Goal: Browse casually: Explore the website without a specific task or goal

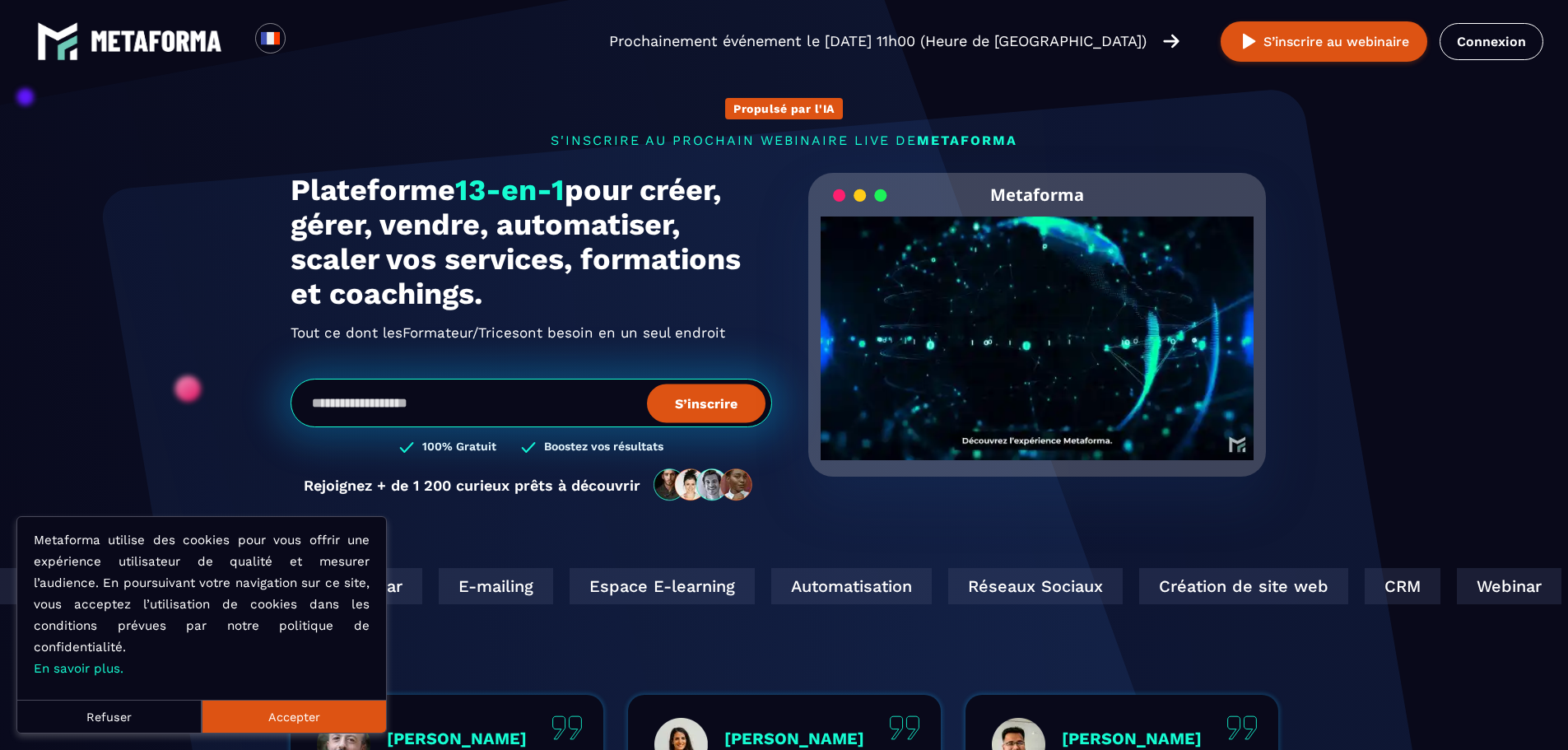
click at [344, 704] on button "Accepter" at bounding box center [294, 716] width 185 height 33
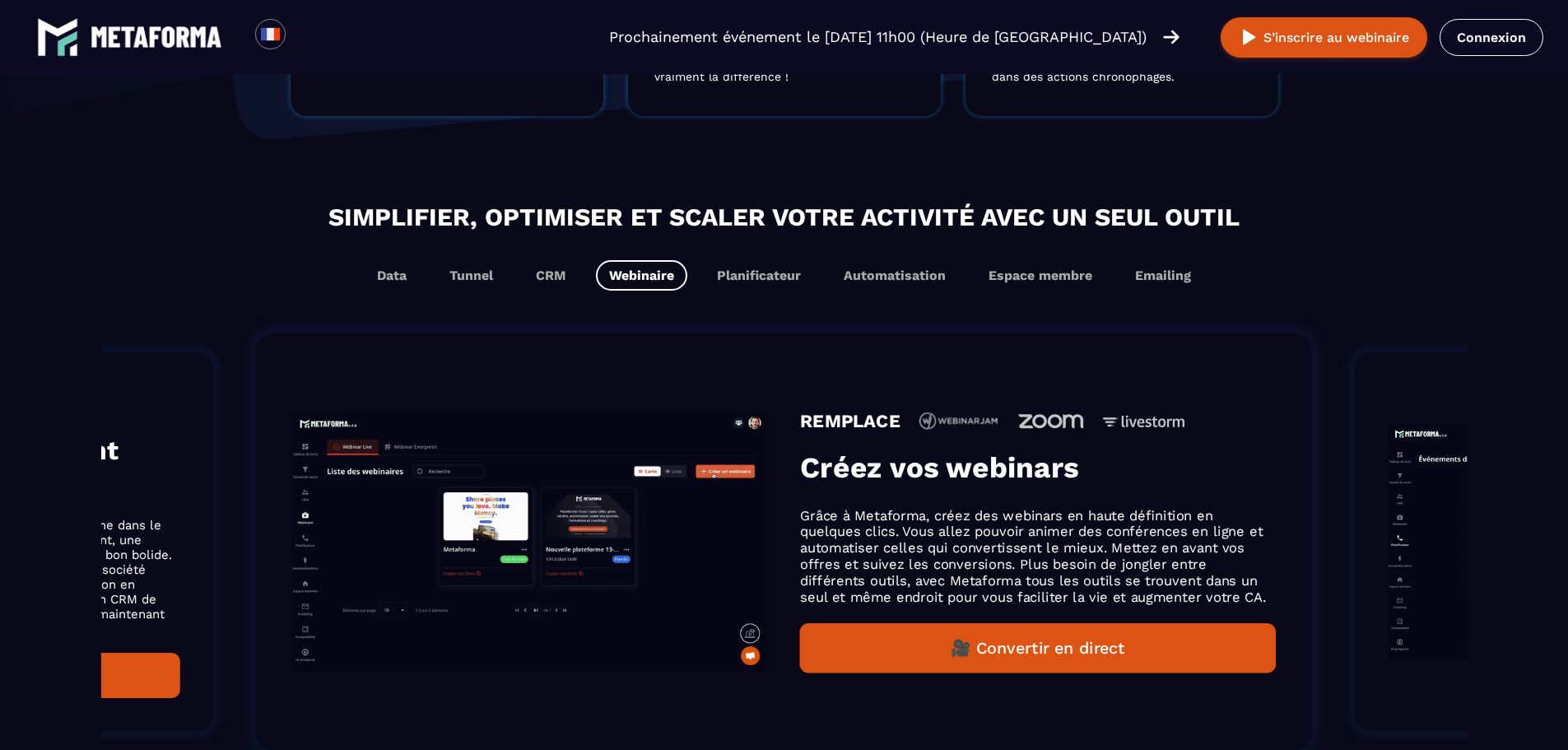
scroll to position [906, 0]
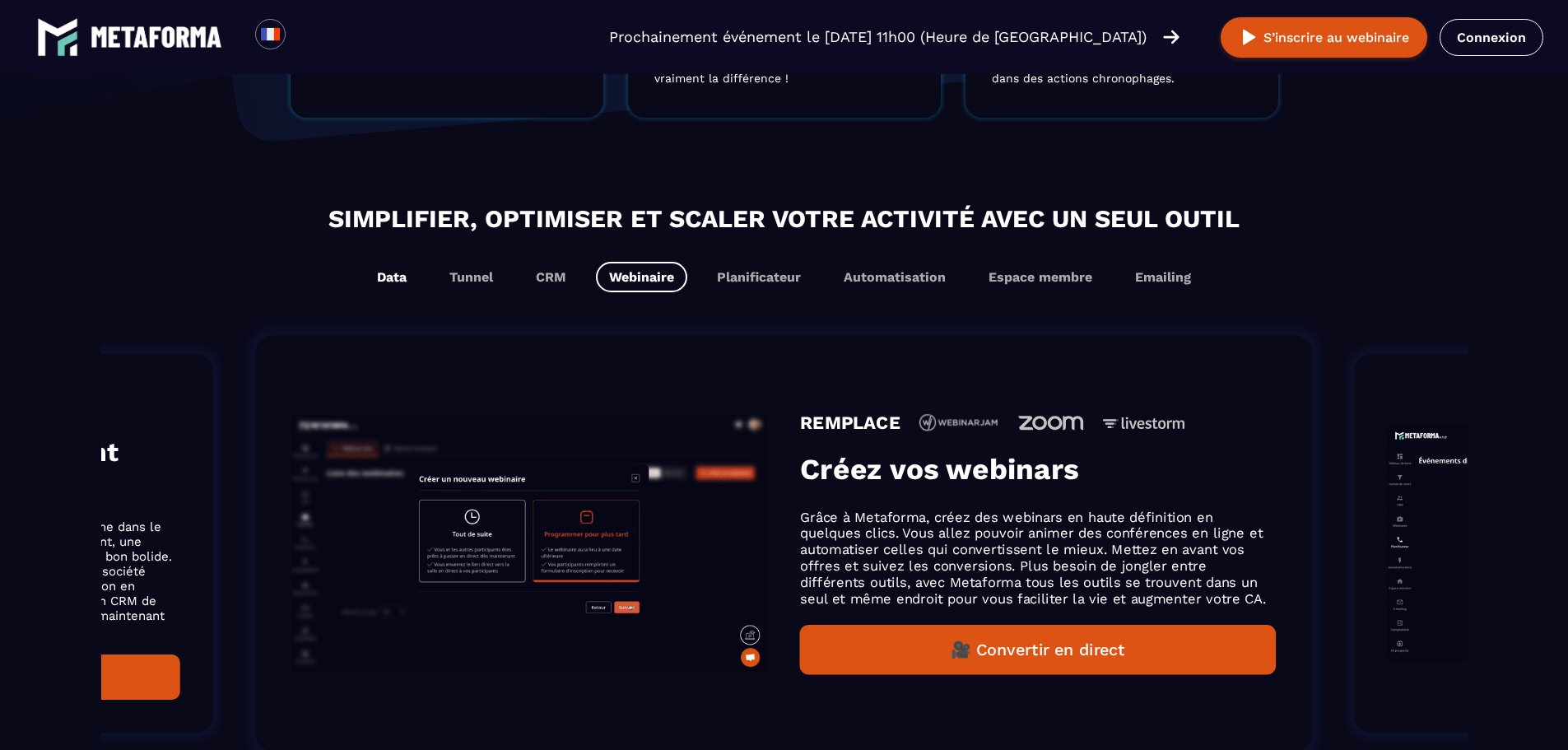
click at [409, 279] on button "Data" at bounding box center [391, 277] width 56 height 30
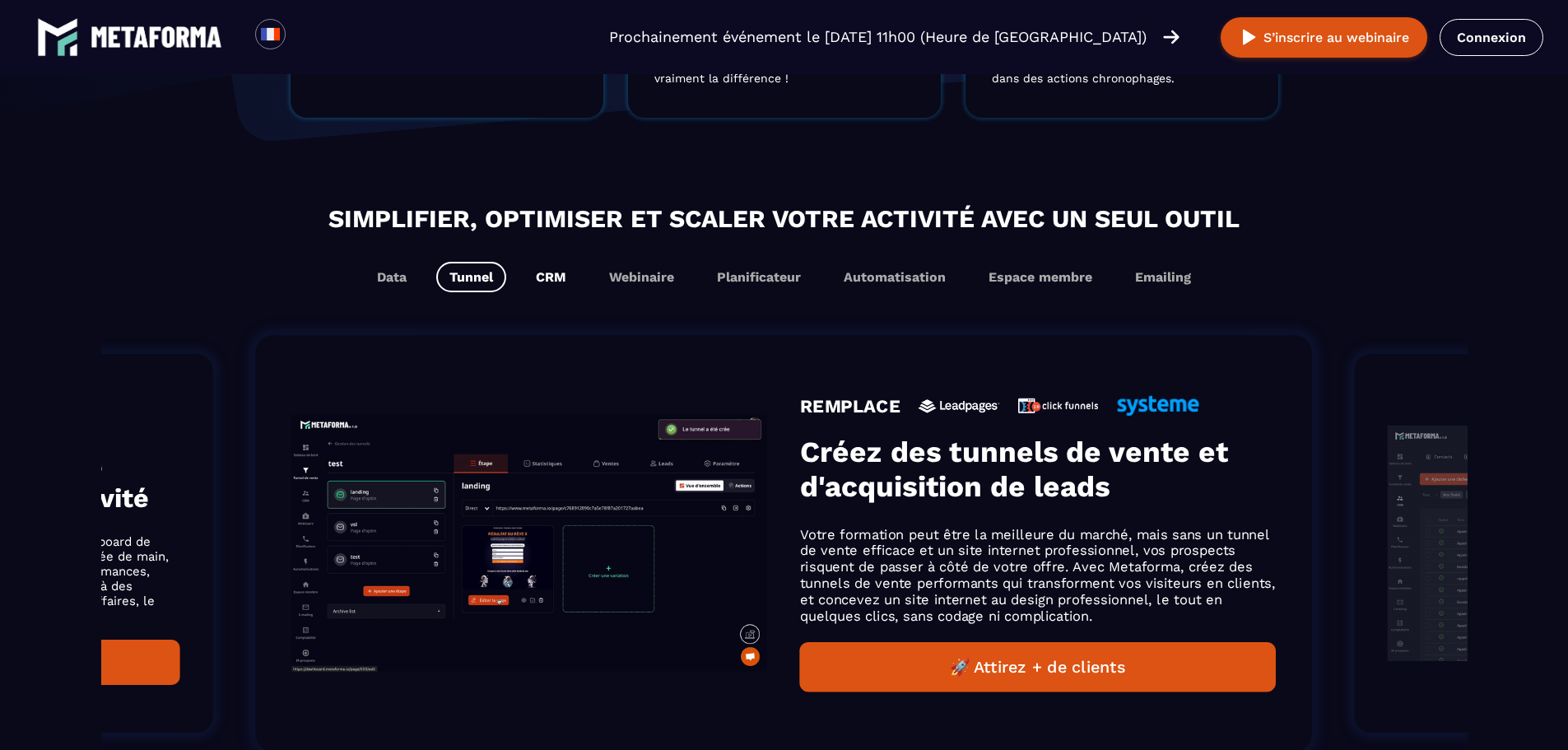
click at [548, 277] on button "CRM" at bounding box center [550, 277] width 57 height 30
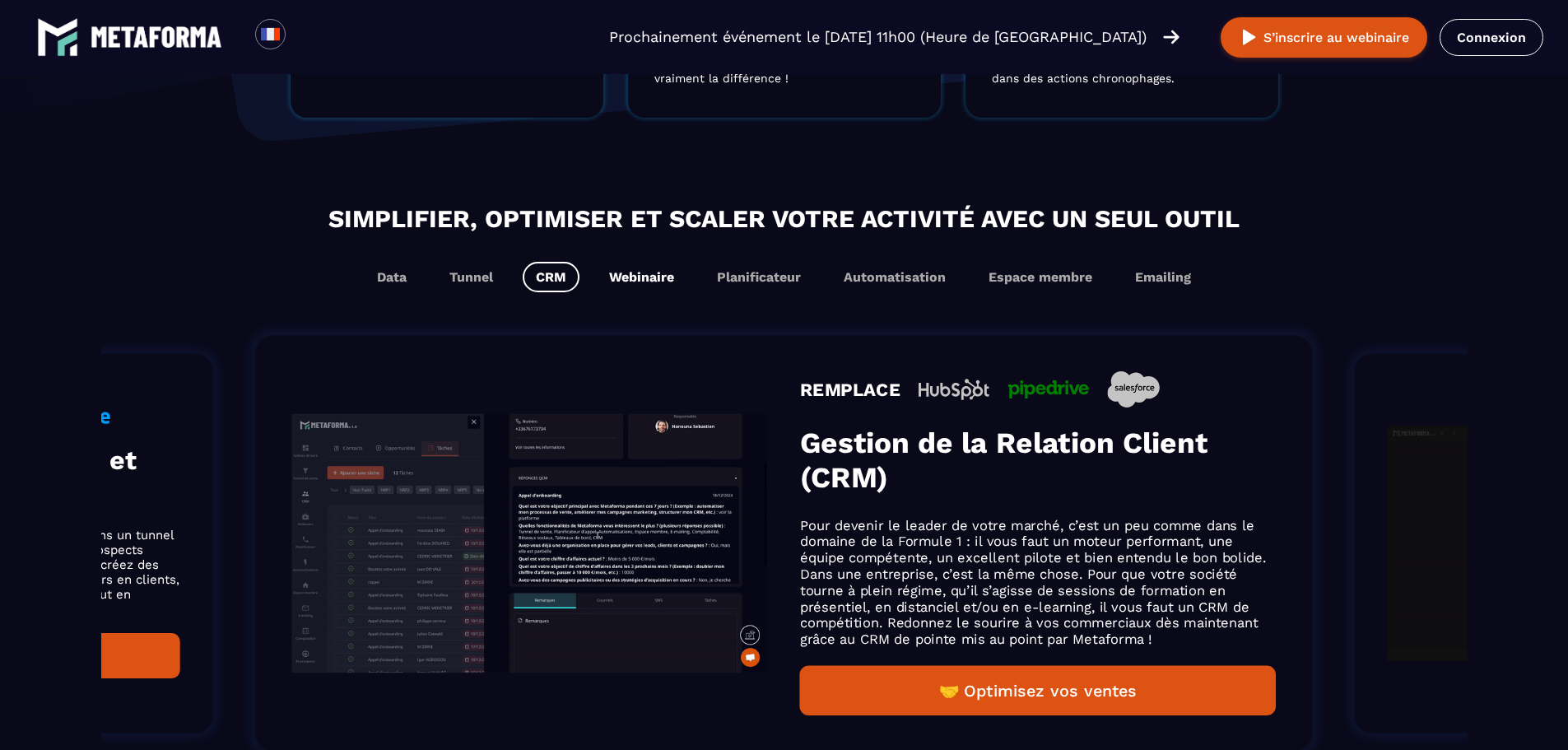
click at [616, 280] on button "Webinaire" at bounding box center [641, 277] width 91 height 30
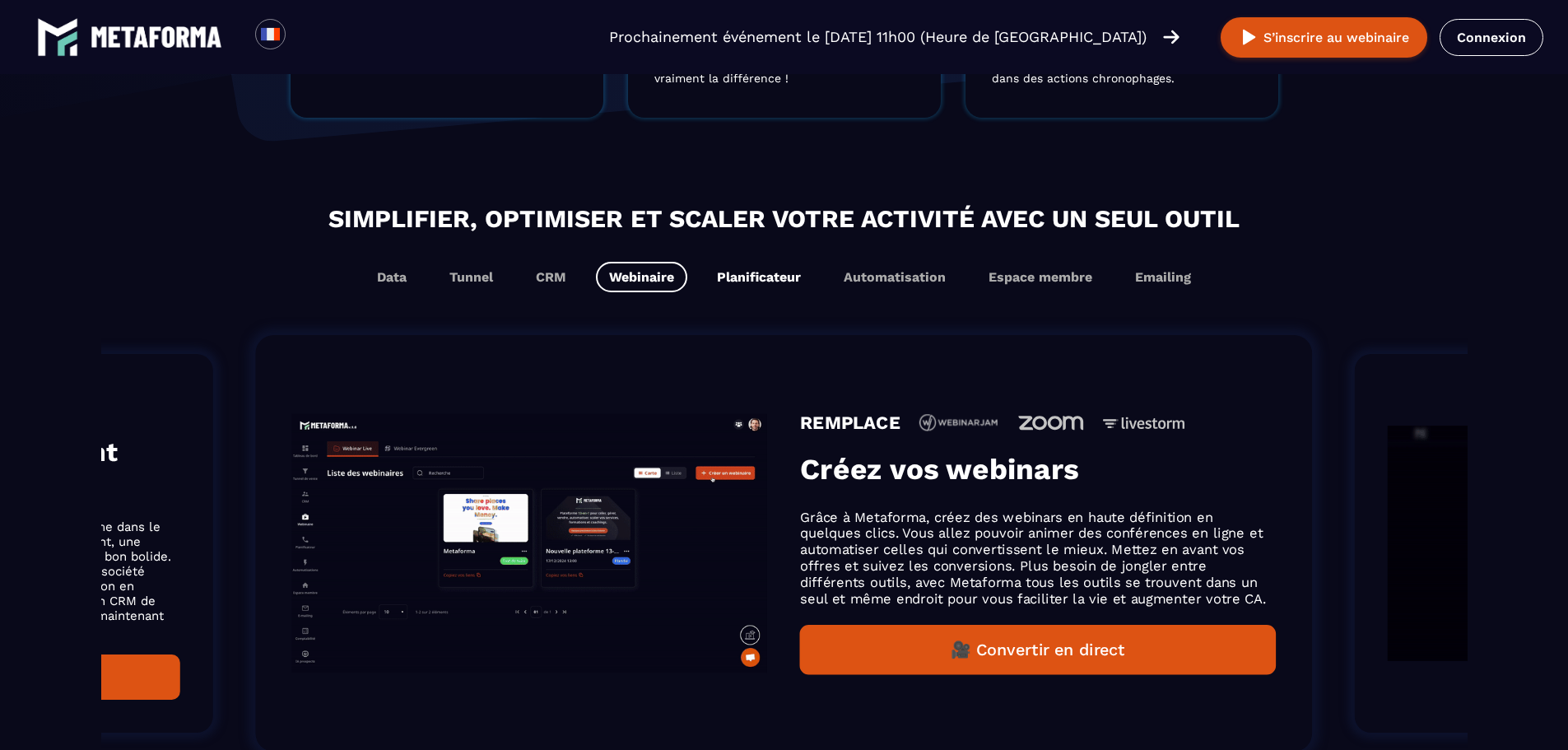
click at [735, 278] on button "Planificateur" at bounding box center [759, 277] width 110 height 30
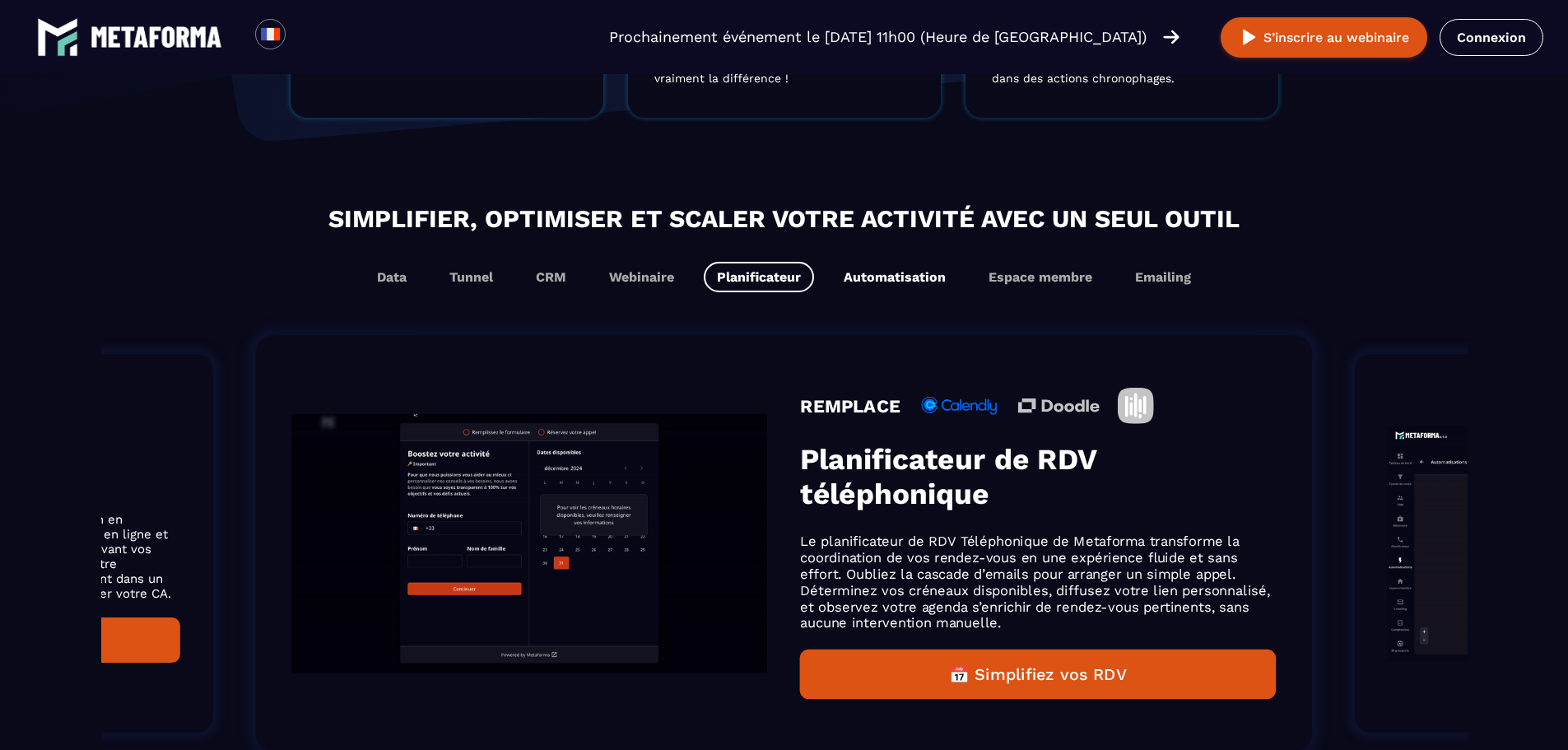
click at [844, 279] on button "Automatisation" at bounding box center [895, 277] width 129 height 30
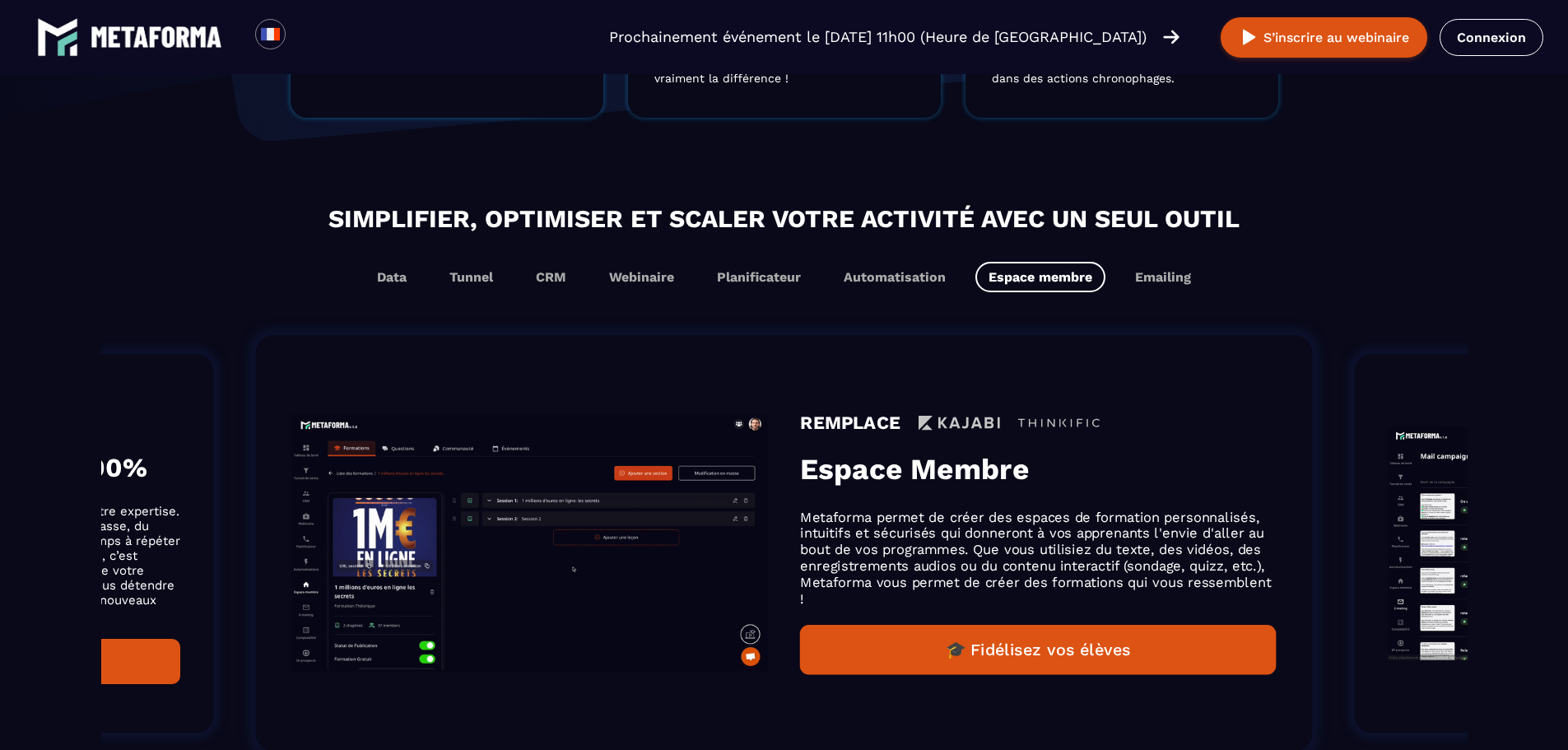
click at [1011, 279] on button "Espace membre" at bounding box center [1041, 277] width 130 height 30
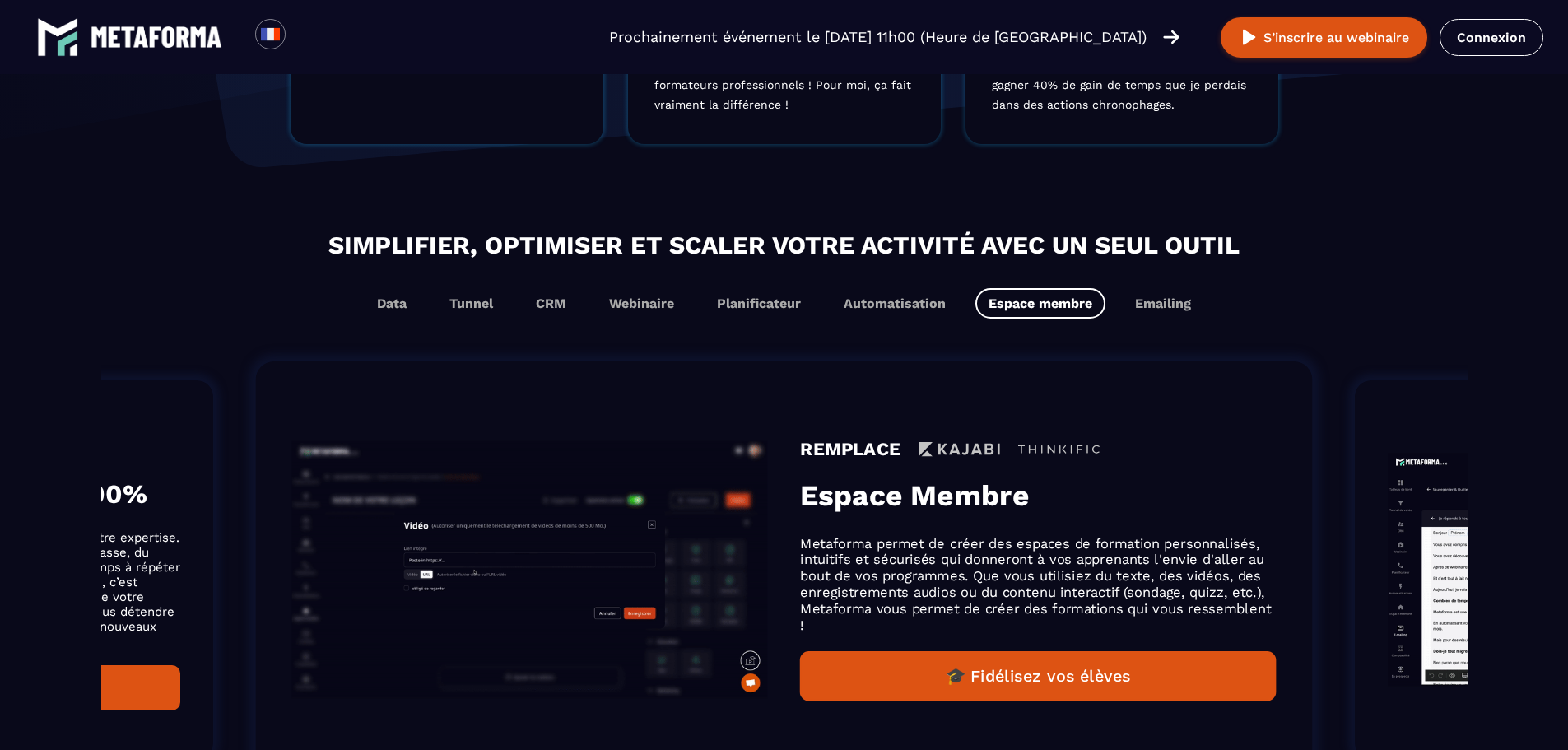
scroll to position [932, 0]
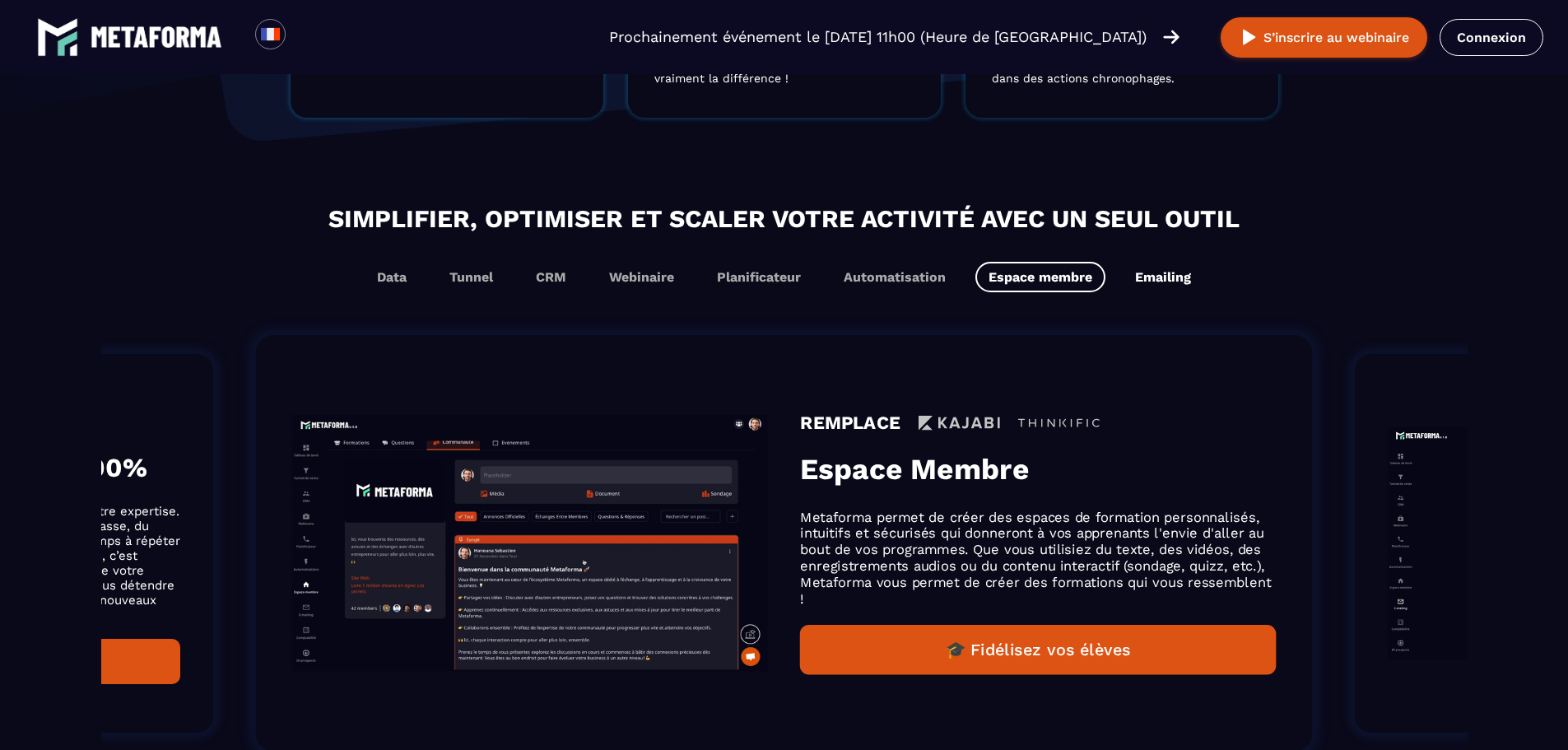
click at [1142, 279] on button "Emailing" at bounding box center [1163, 277] width 82 height 30
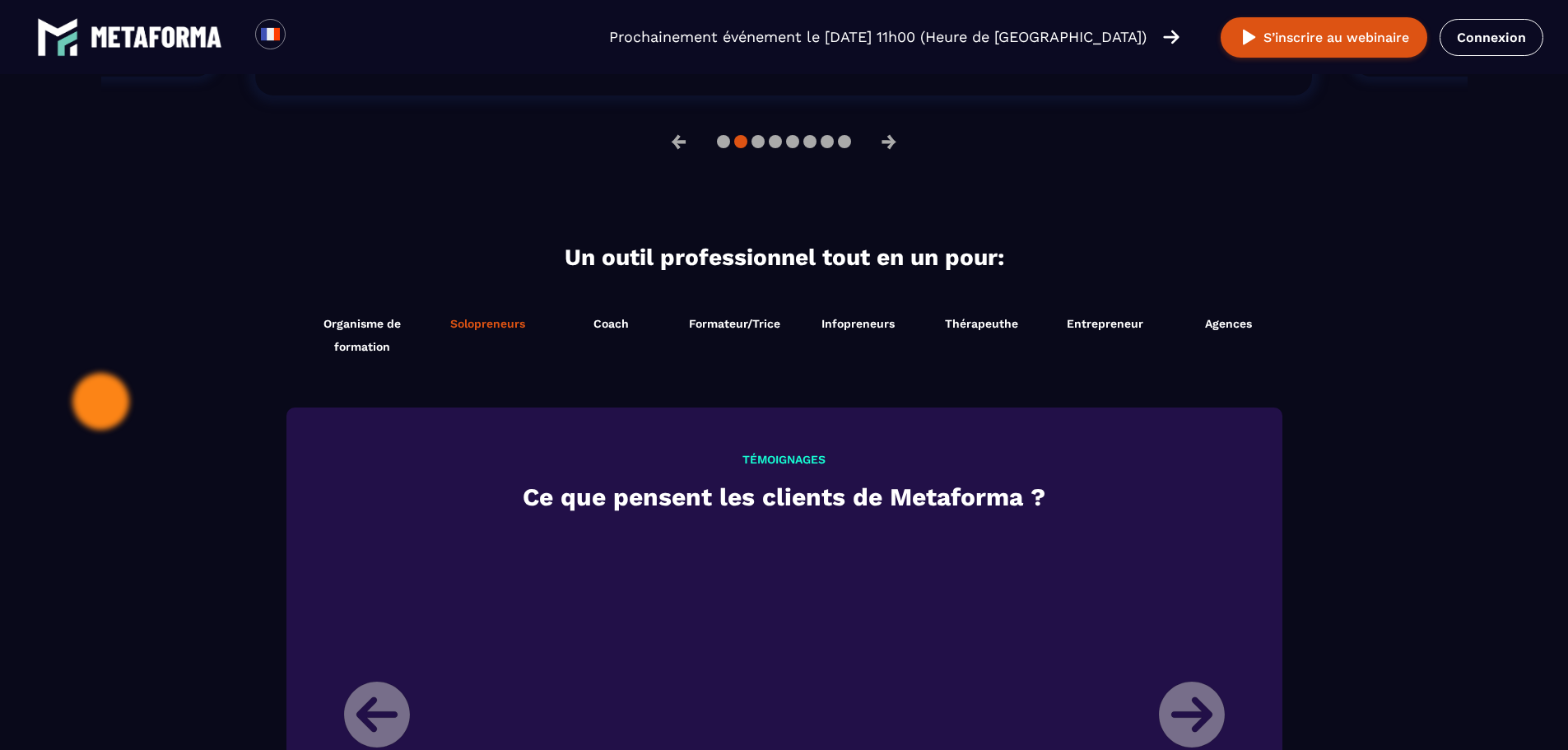
scroll to position [1563, 0]
click at [511, 328] on span "Solopreneurs" at bounding box center [487, 323] width 75 height 13
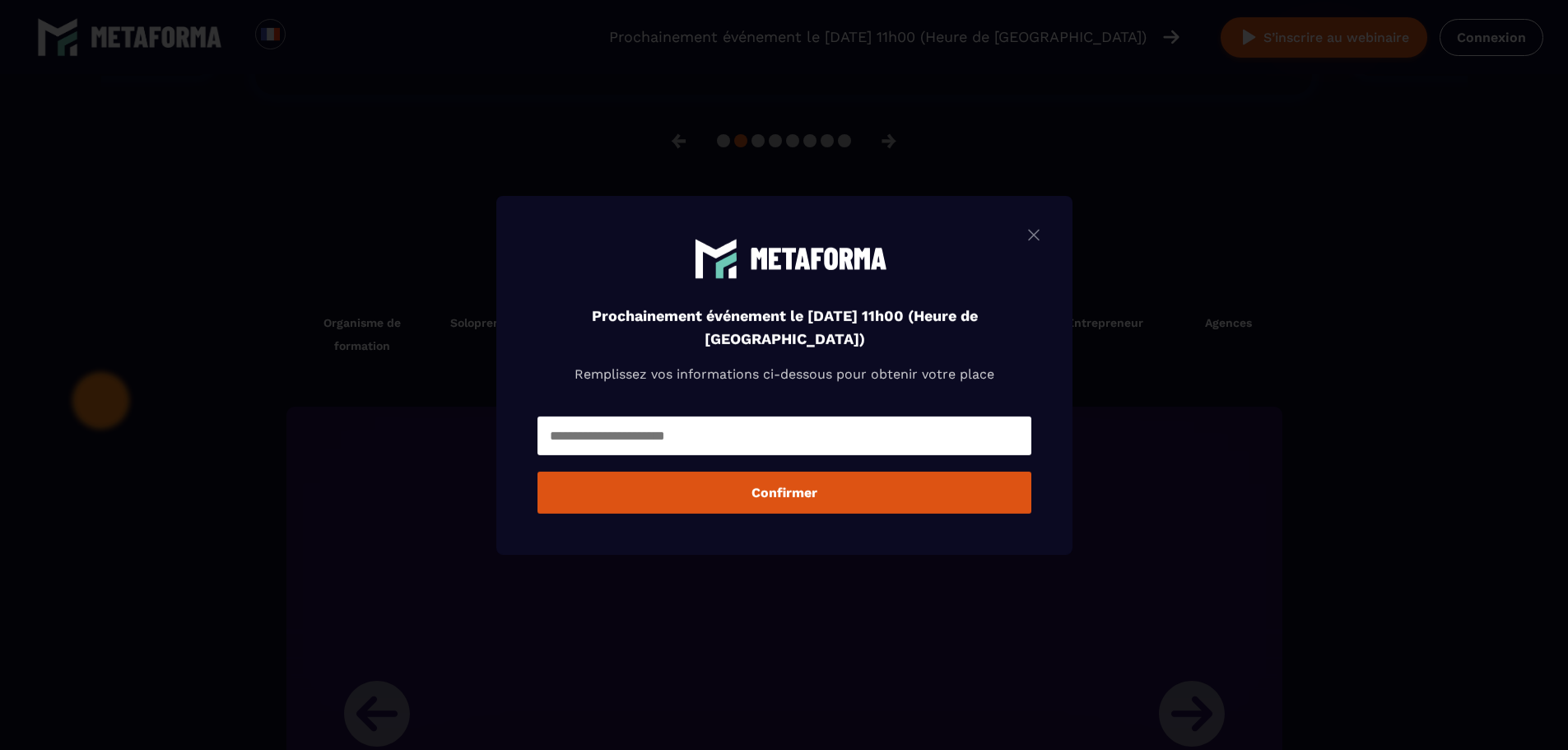
click at [1043, 231] on img "Modal window" at bounding box center [1033, 234] width 20 height 21
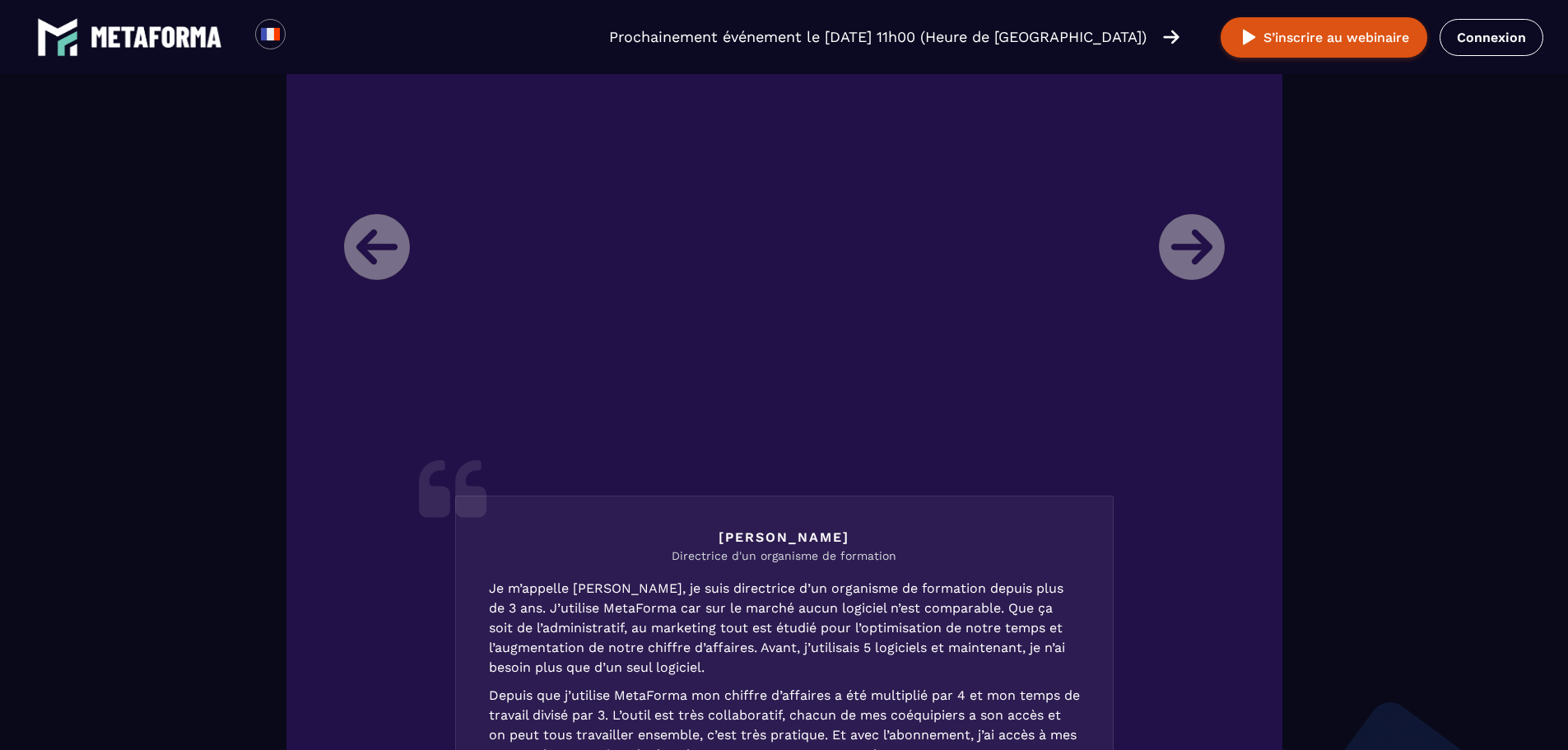
scroll to position [2056, 0]
click at [1202, 257] on li "[PERSON_NAME] Directrice d'un organisme de formation Je m’appelle [PERSON_NAME]…" at bounding box center [784, 492] width 906 height 858
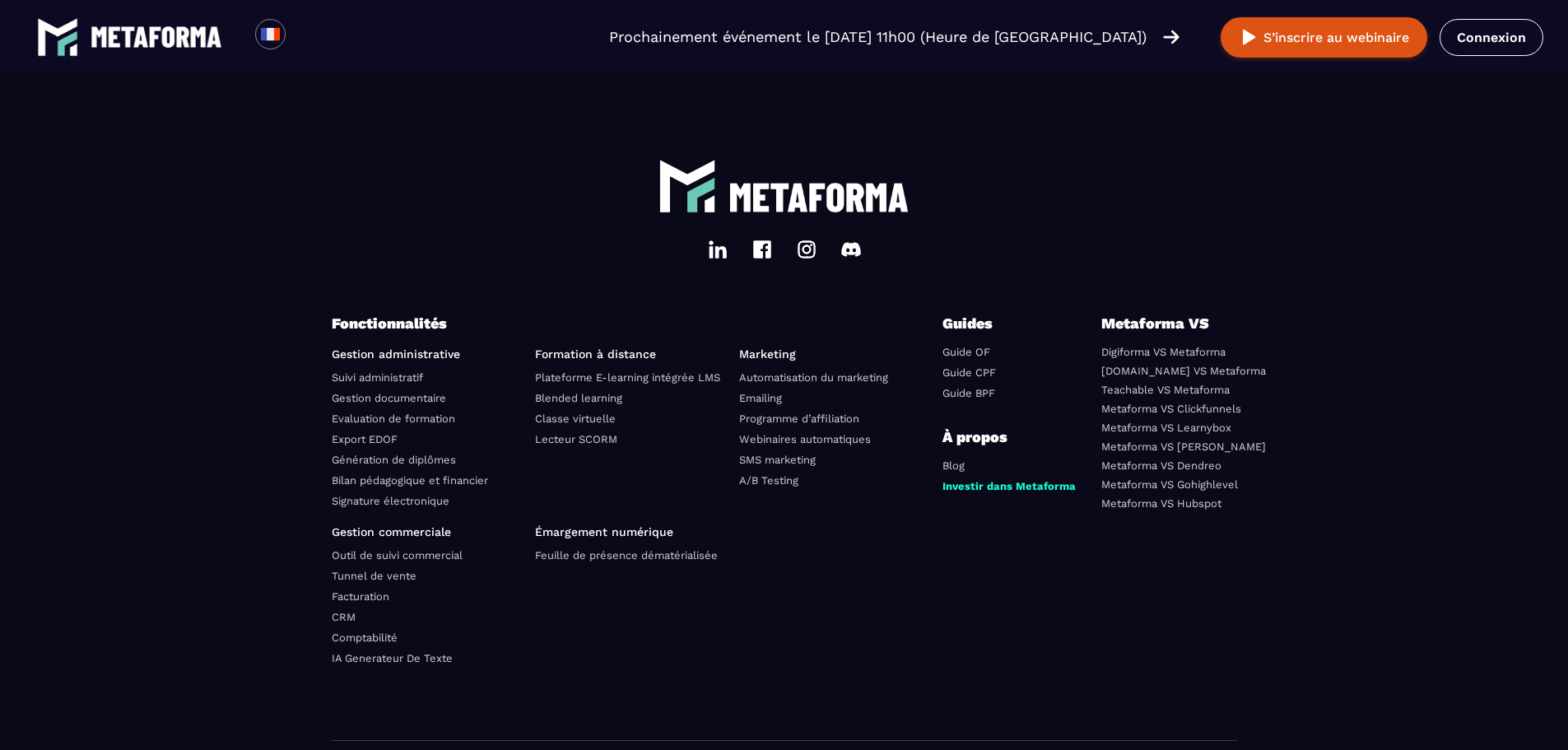
scroll to position [5651, 0]
